Goal: Task Accomplishment & Management: Manage account settings

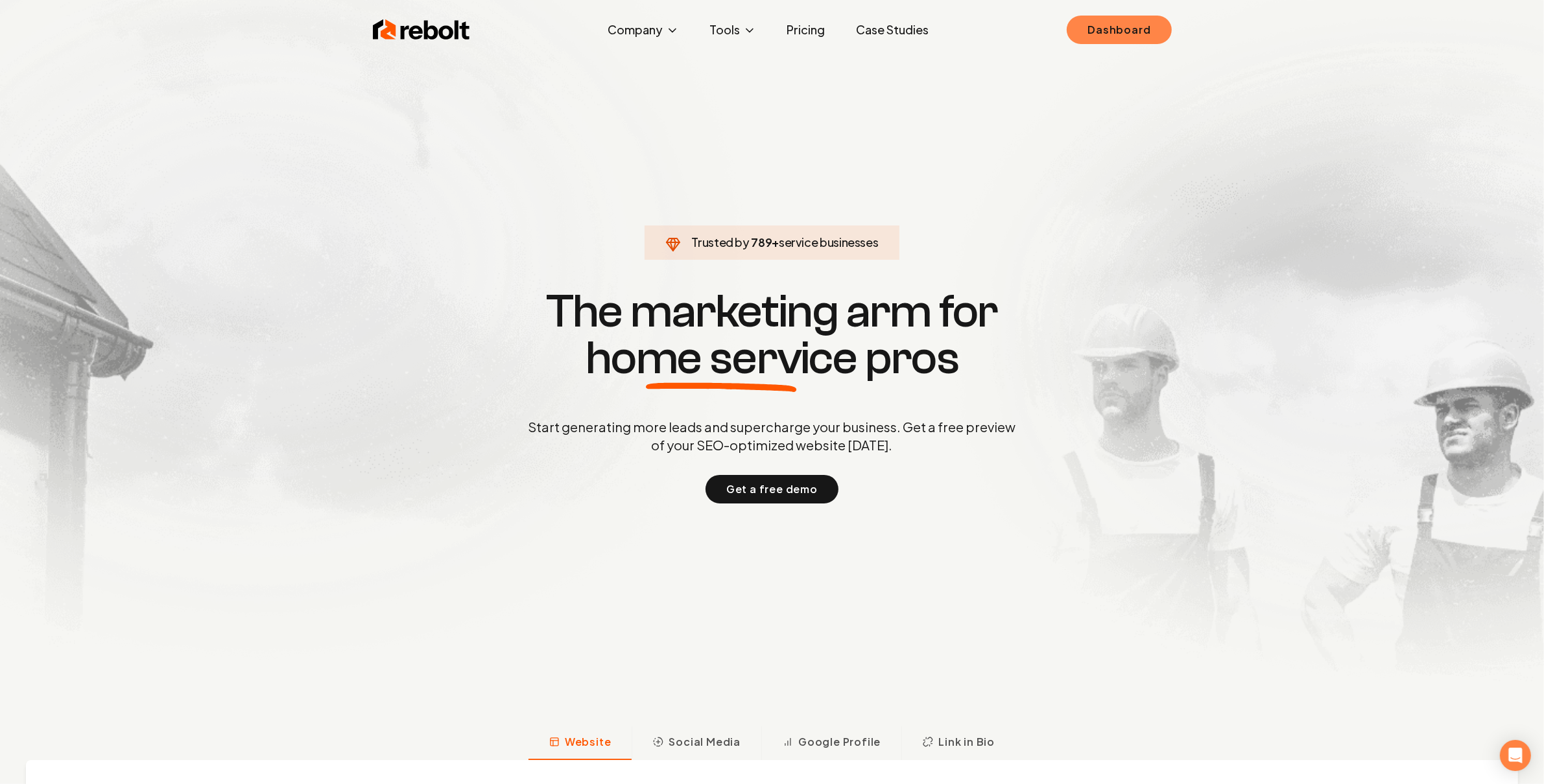
click at [1089, 30] on link "Dashboard" at bounding box center [1119, 30] width 105 height 28
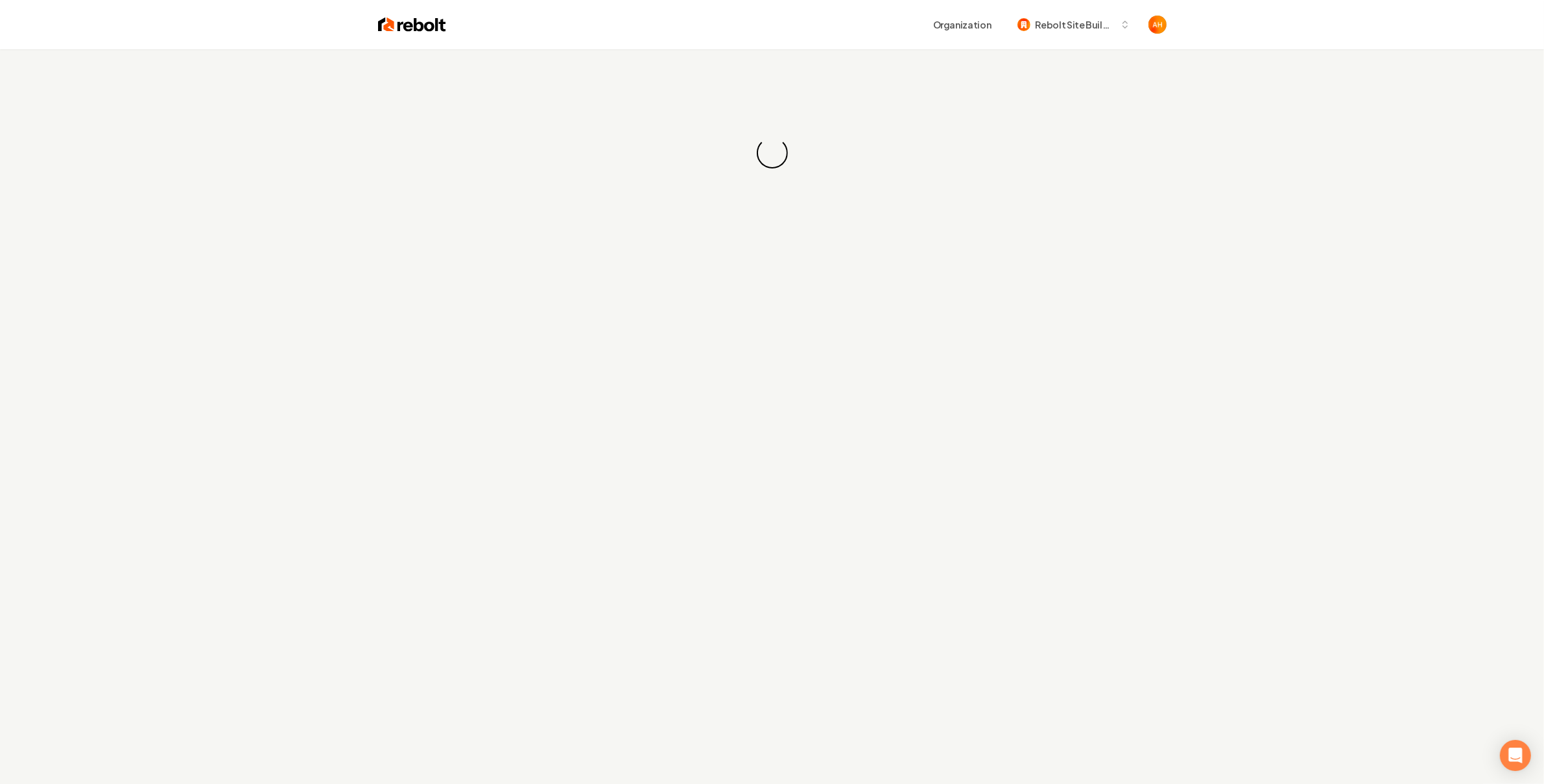
click at [546, 22] on div "Organization Rebolt Site Builder" at bounding box center [806, 25] width 720 height 23
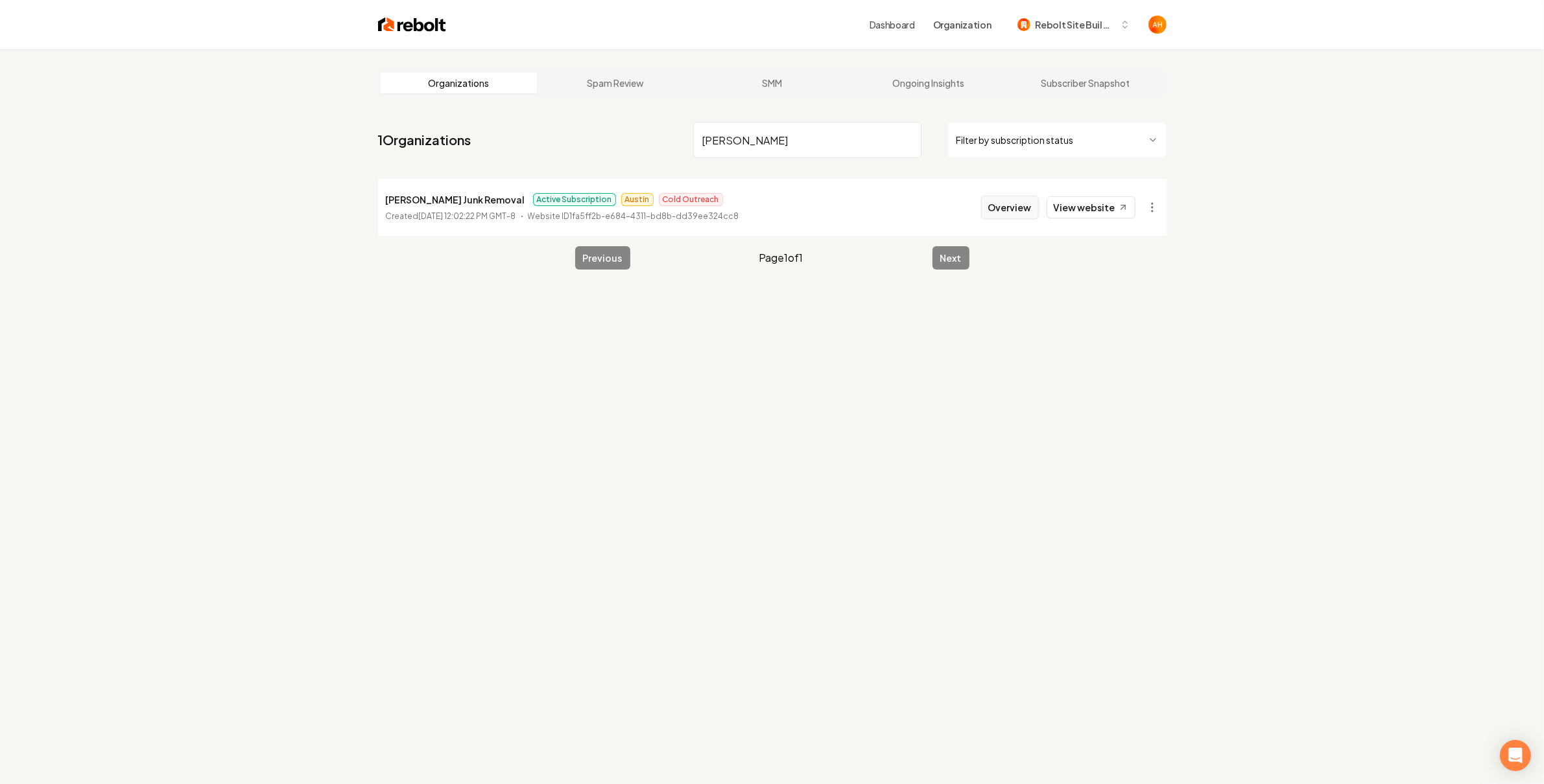
type input "[PERSON_NAME]"
click at [1019, 199] on button "Overview" at bounding box center [1010, 208] width 58 height 23
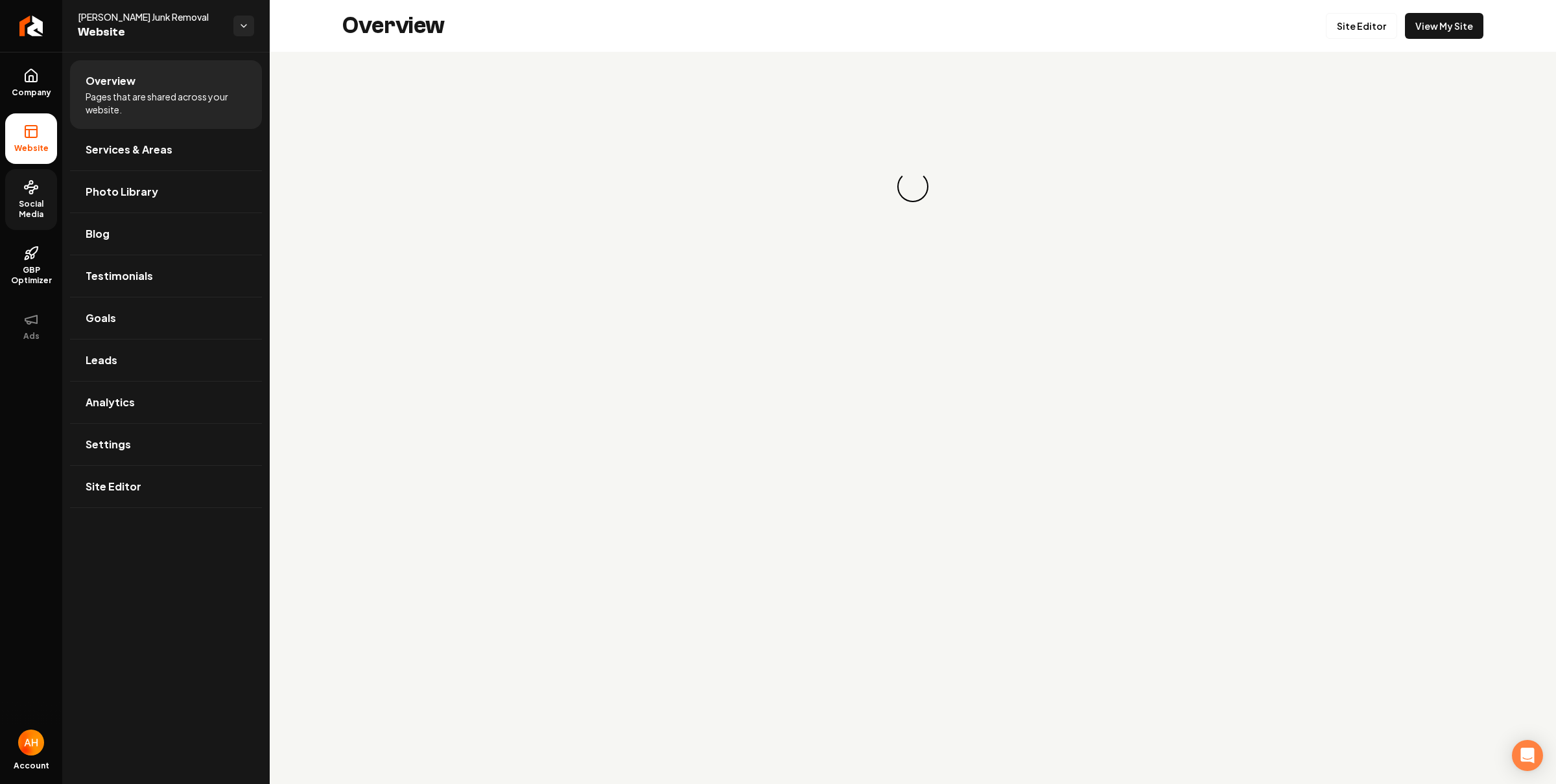
click at [34, 199] on span "Social Media" at bounding box center [31, 209] width 52 height 21
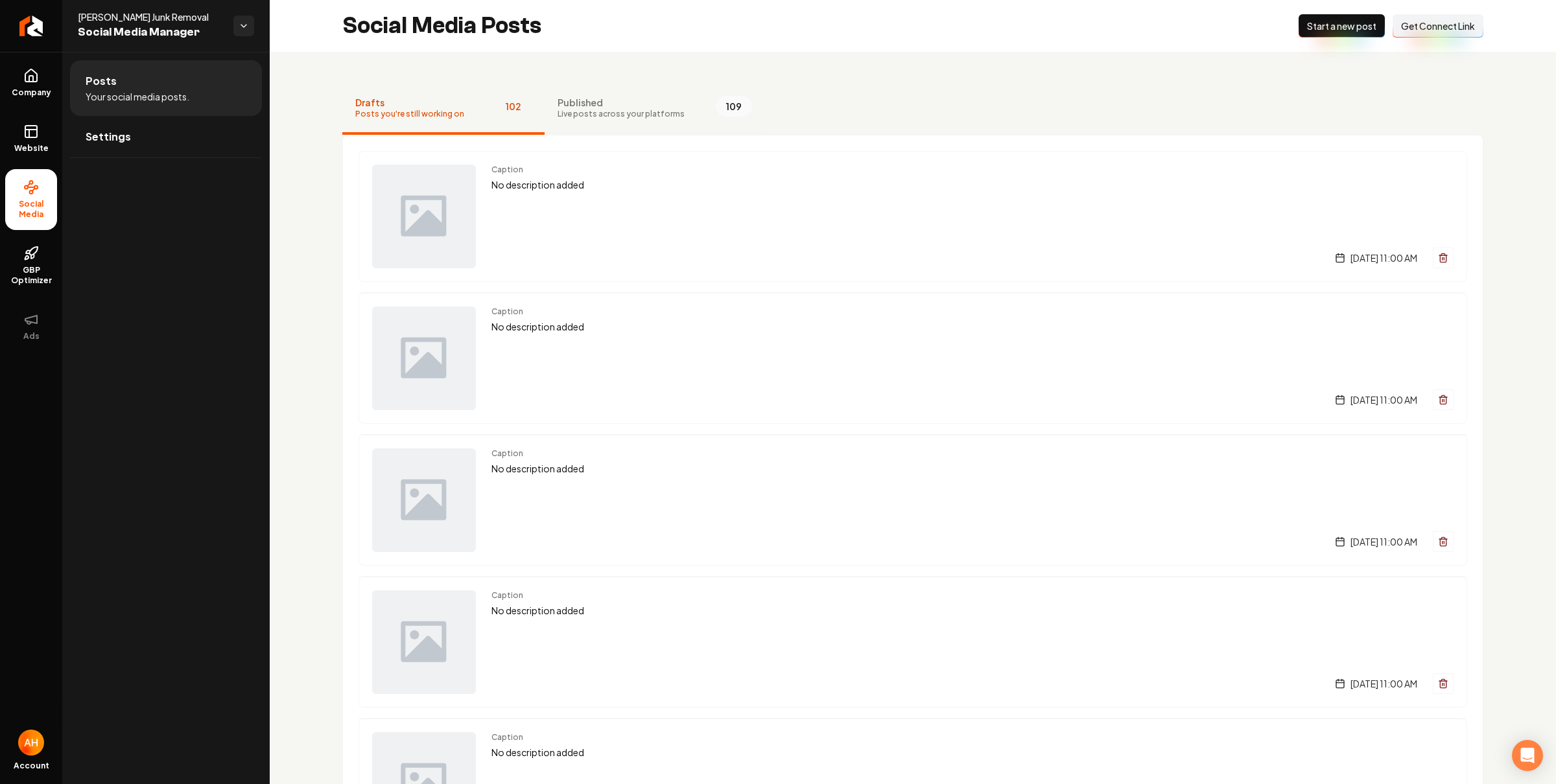
drag, startPoint x: 662, startPoint y: 96, endPoint x: 679, endPoint y: 109, distance: 21.4
click at [662, 96] on span "Published" at bounding box center [621, 102] width 127 height 13
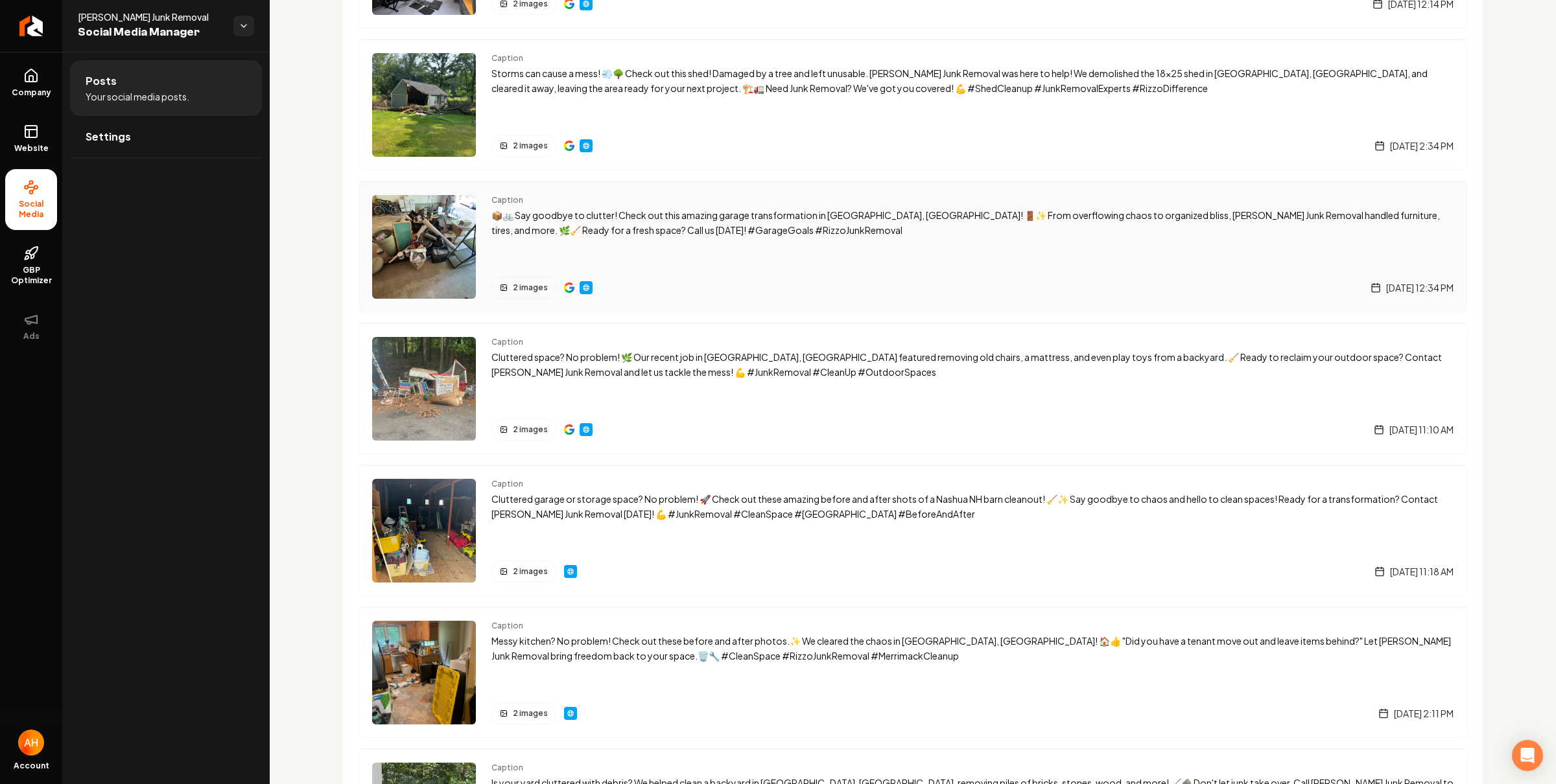
scroll to position [1400, 0]
